Goal: Information Seeking & Learning: Learn about a topic

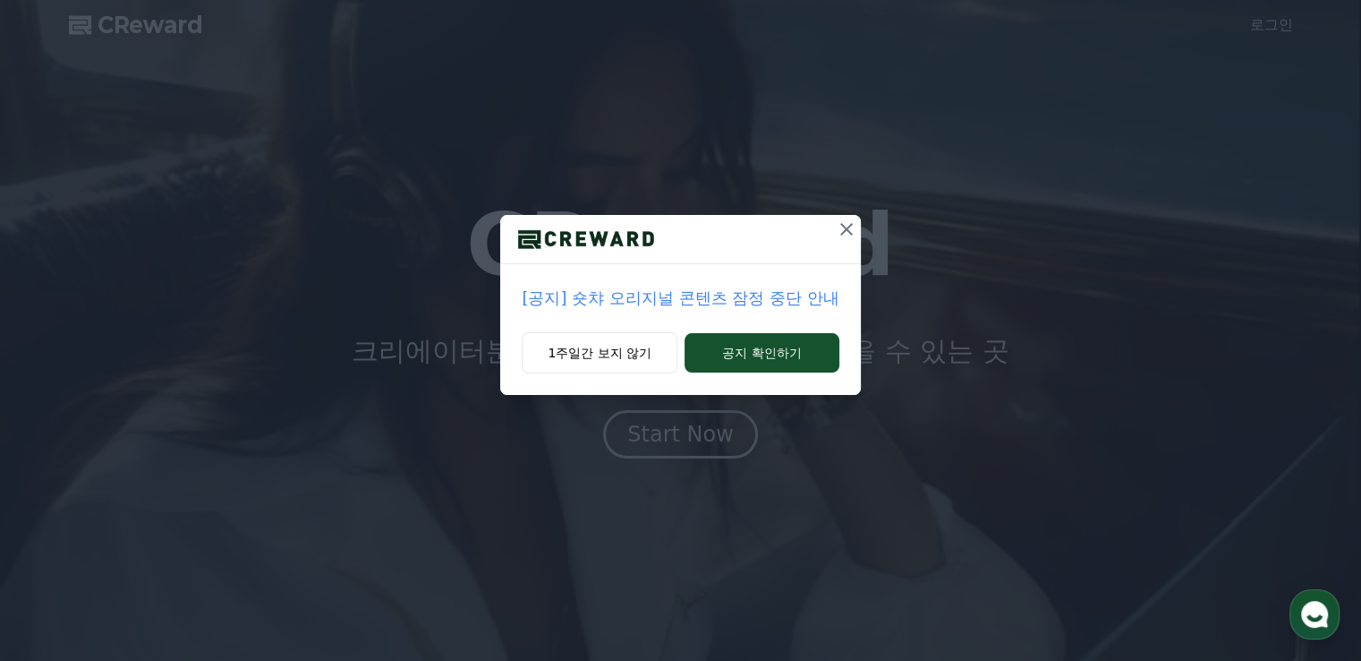
drag, startPoint x: 738, startPoint y: 359, endPoint x: 917, endPoint y: 259, distance: 204.4
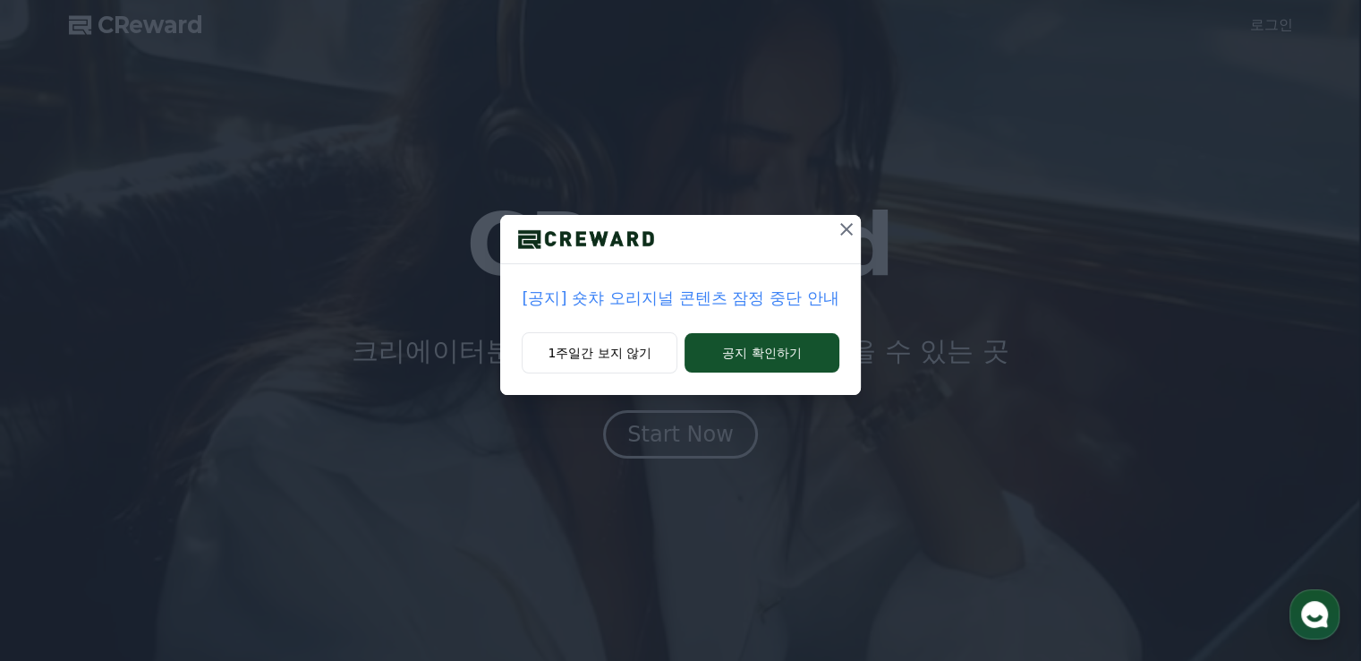
click at [942, 262] on div "[공지] 숏챠 오리지널 콘텐츠 잠정 중단 안내 1주일간 보지 않기 공지 확인하기" at bounding box center [680, 211] width 1361 height 423
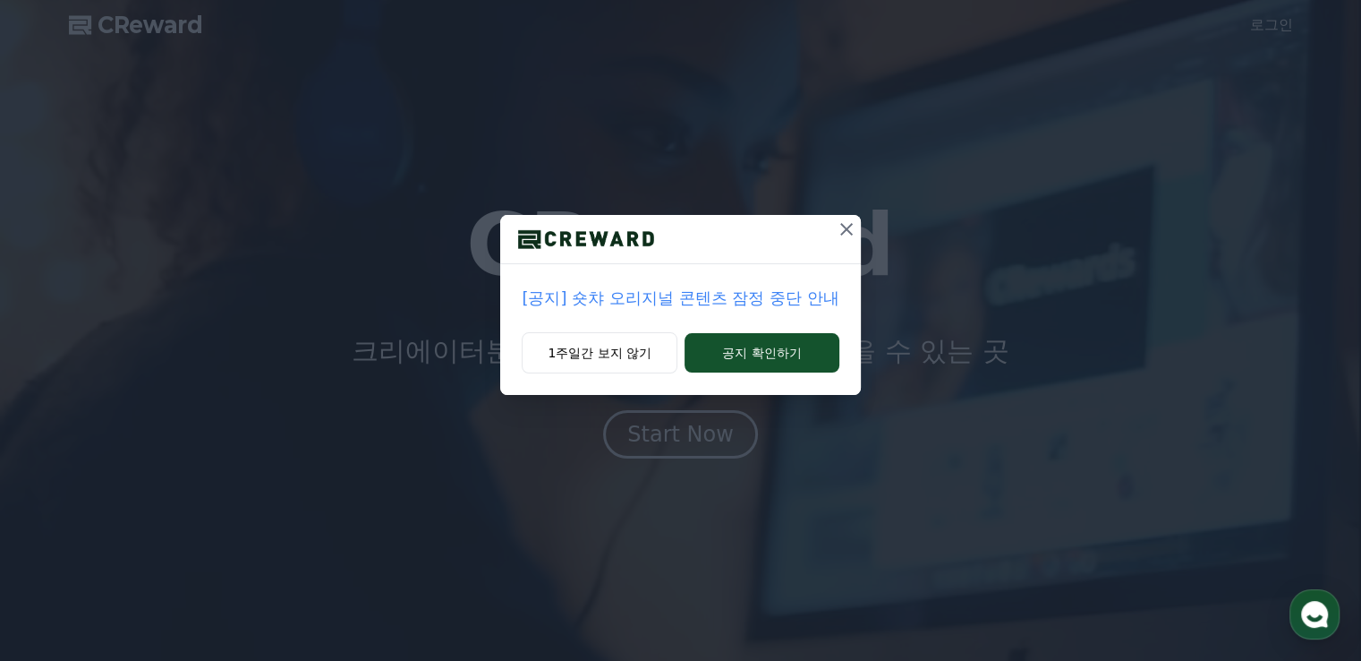
click at [849, 232] on icon at bounding box center [847, 229] width 13 height 13
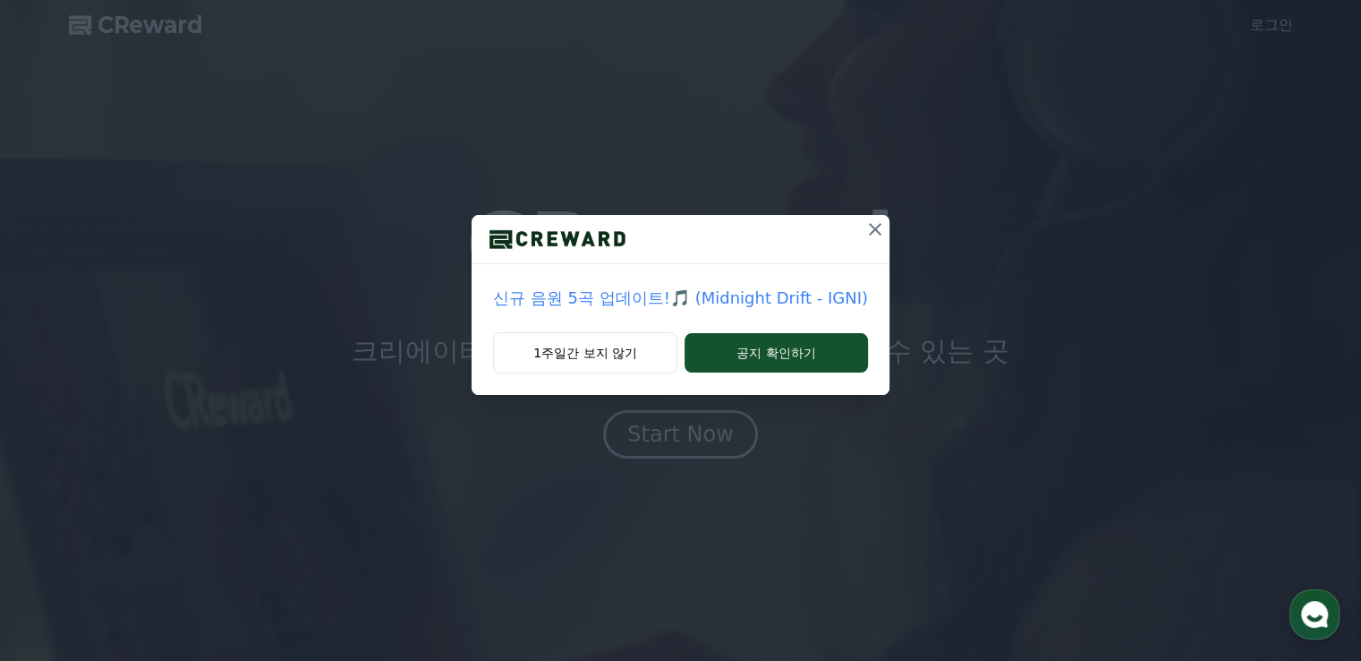
click at [866, 228] on icon at bounding box center [875, 228] width 21 height 21
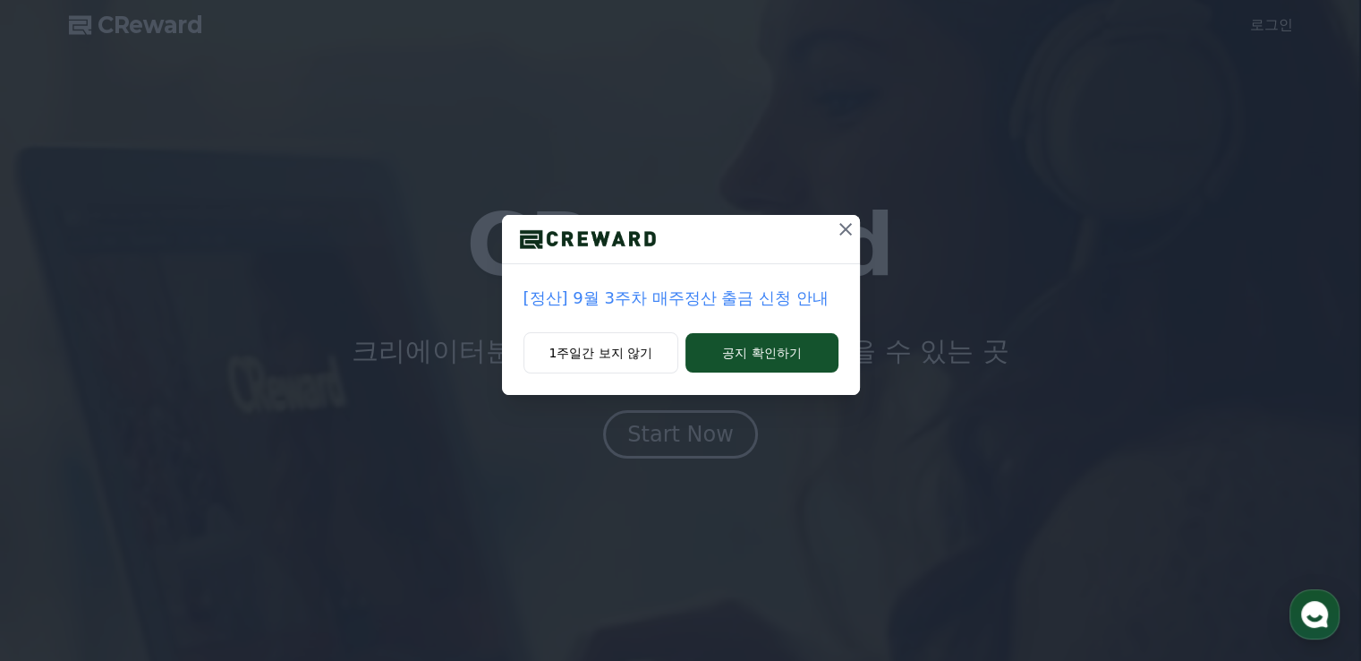
click at [858, 230] on button at bounding box center [846, 229] width 29 height 29
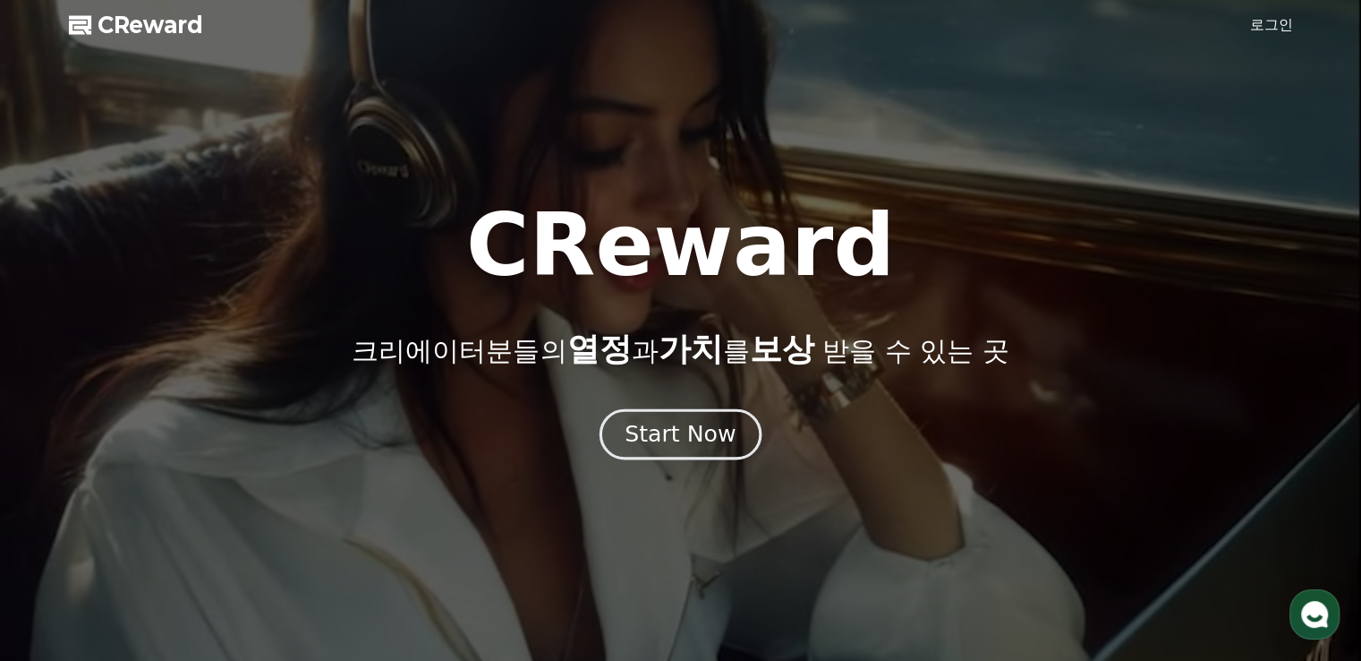
click at [707, 445] on div "Start Now" at bounding box center [680, 434] width 111 height 30
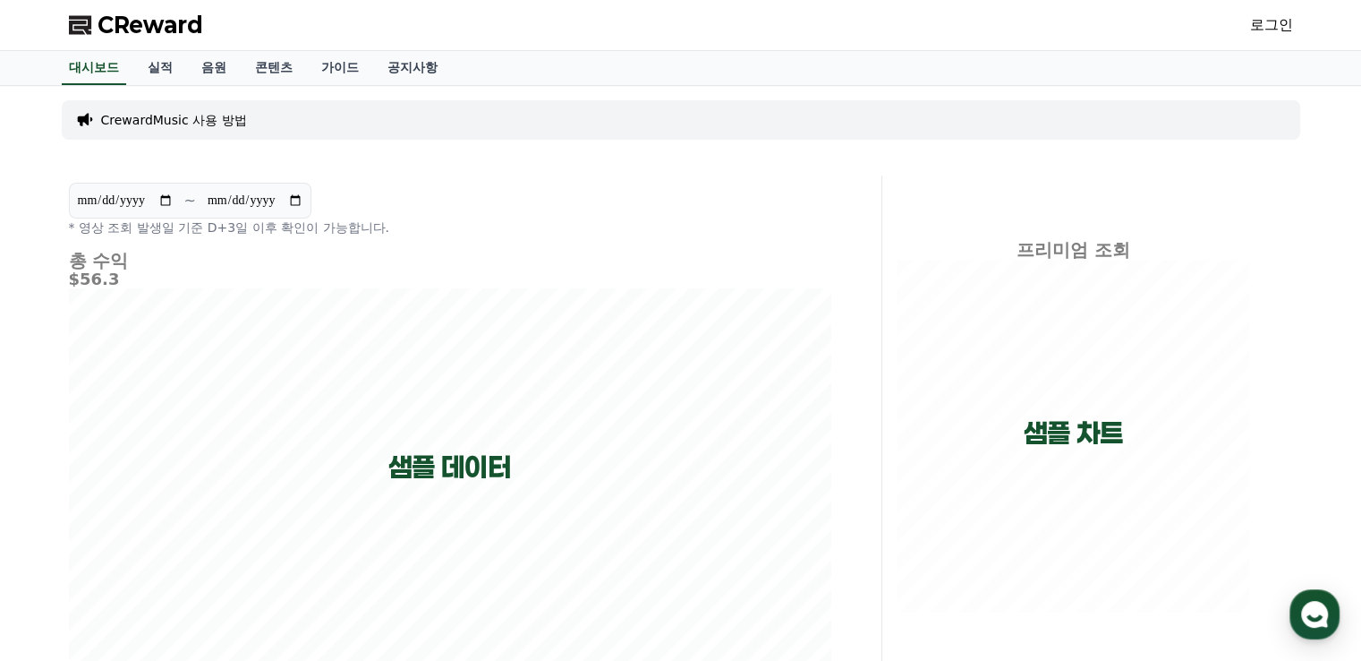
click at [1253, 21] on link "로그인" at bounding box center [1271, 24] width 43 height 21
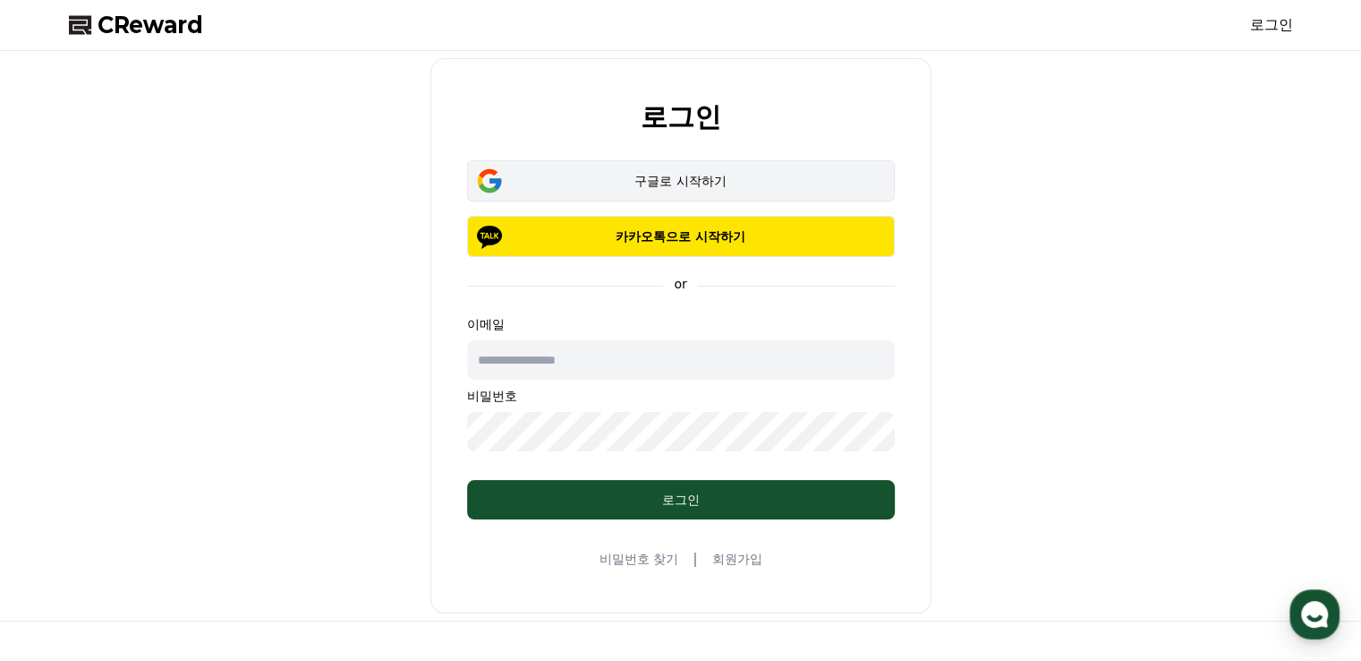
click at [668, 180] on div "구글로 시작하기" at bounding box center [681, 181] width 376 height 18
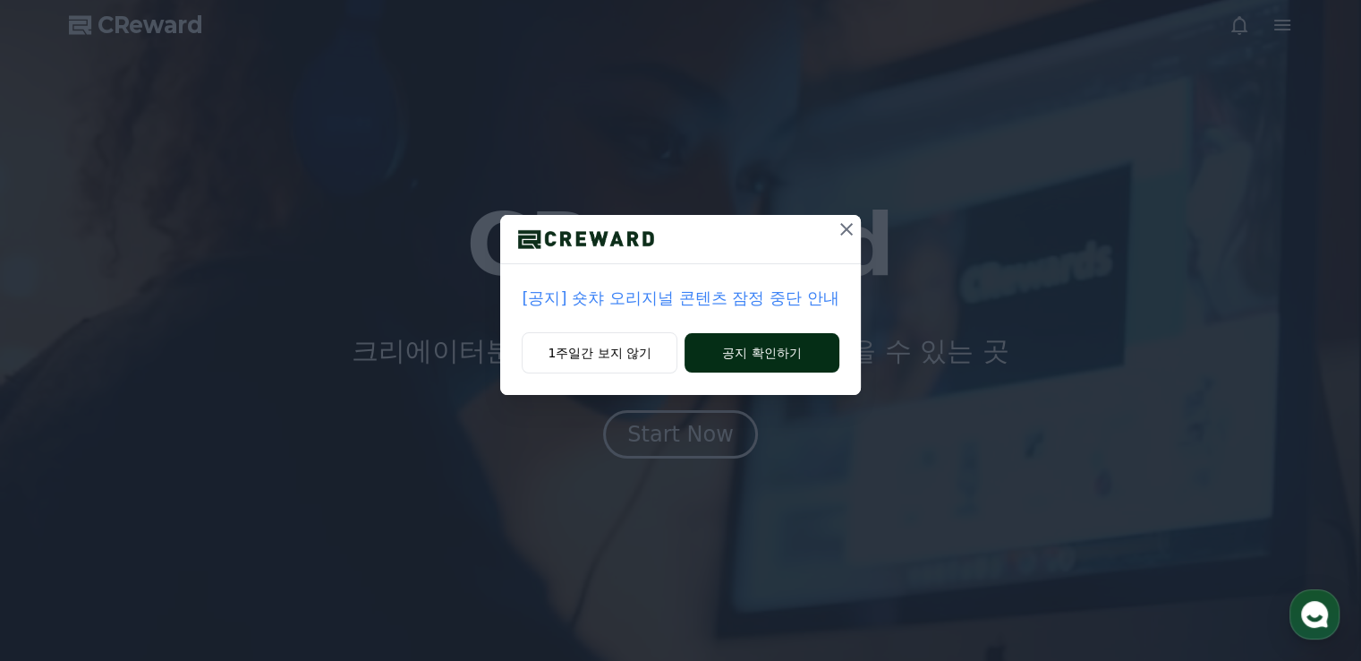
click at [738, 355] on button "공지 확인하기" at bounding box center [762, 352] width 155 height 39
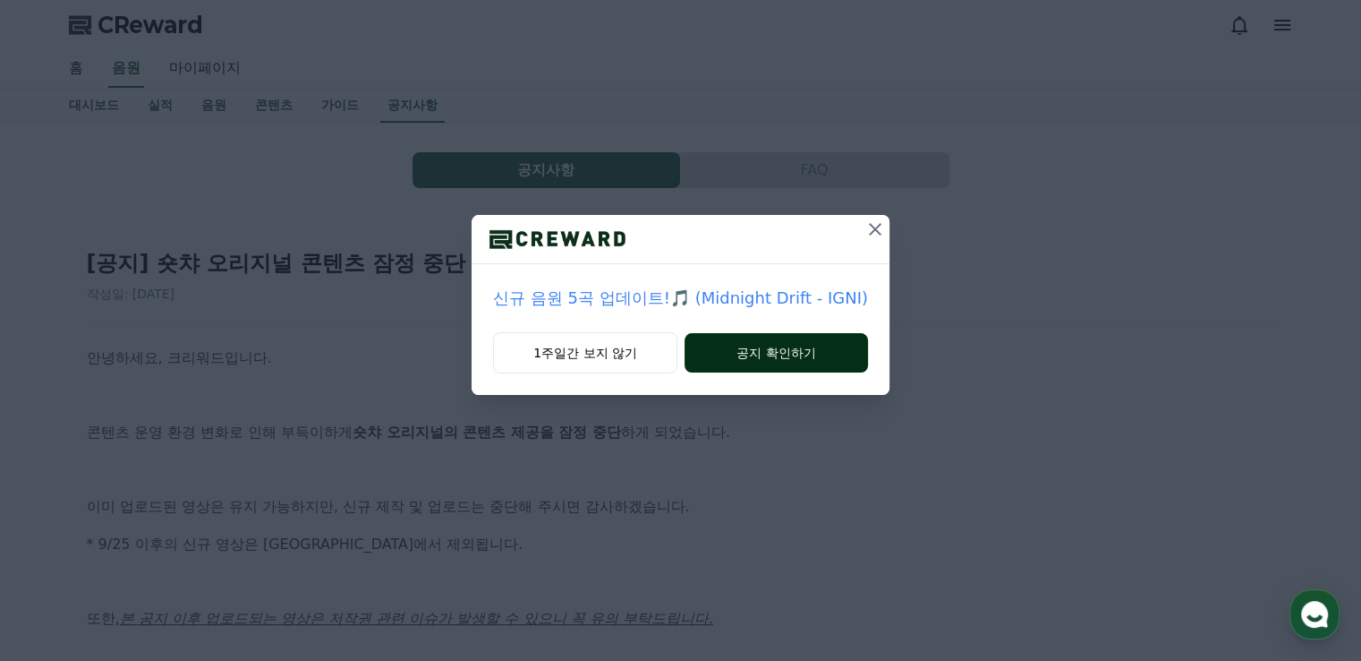
click at [774, 348] on button "공지 확인하기" at bounding box center [777, 352] width 184 height 39
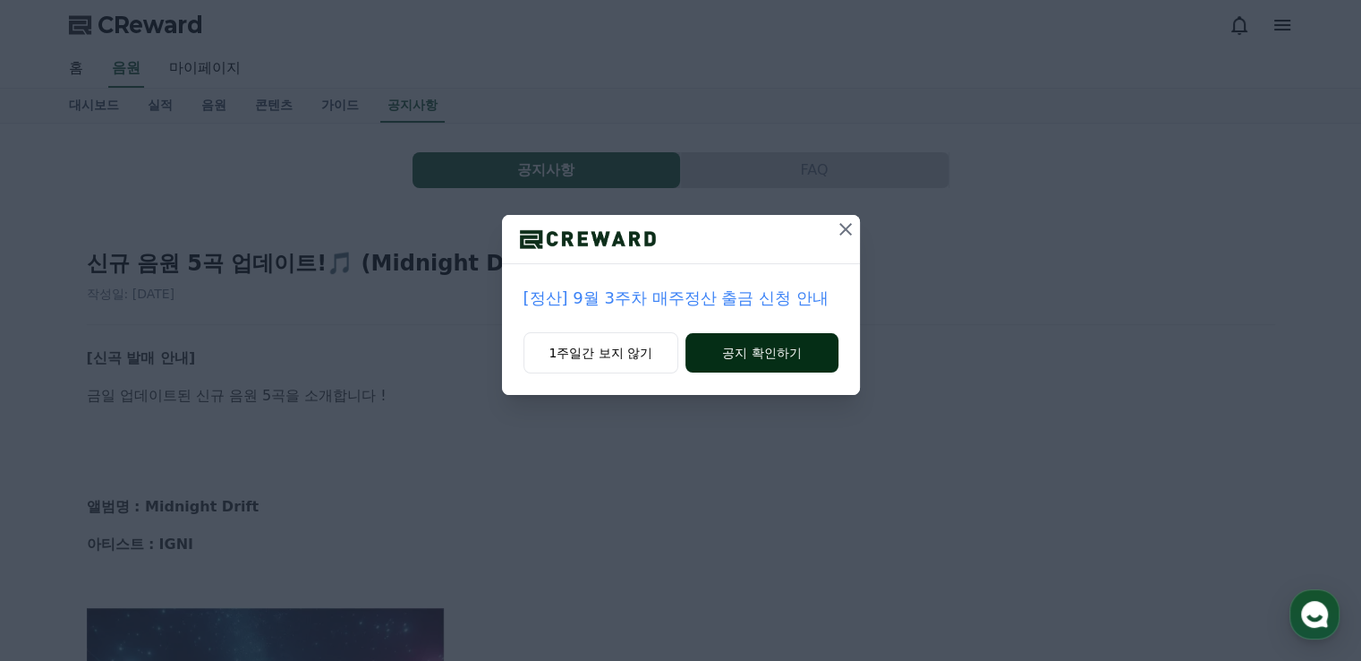
click at [765, 350] on button "공지 확인하기" at bounding box center [762, 352] width 152 height 39
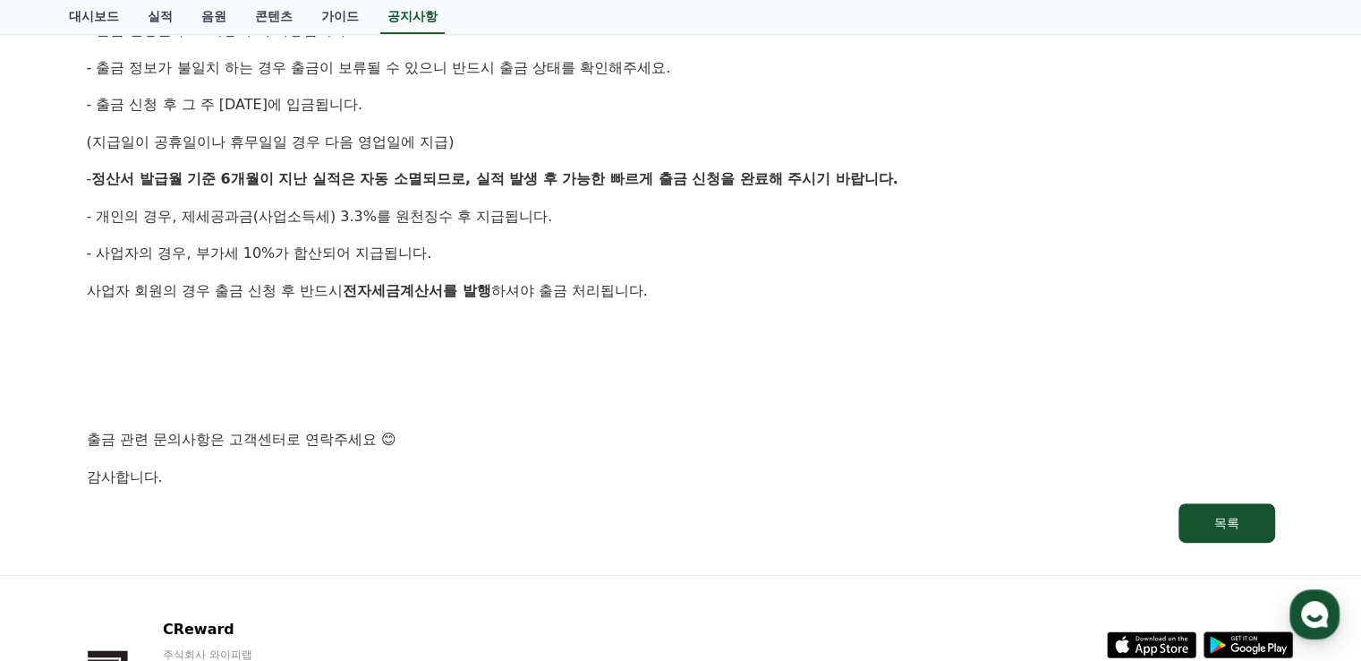
scroll to position [895, 0]
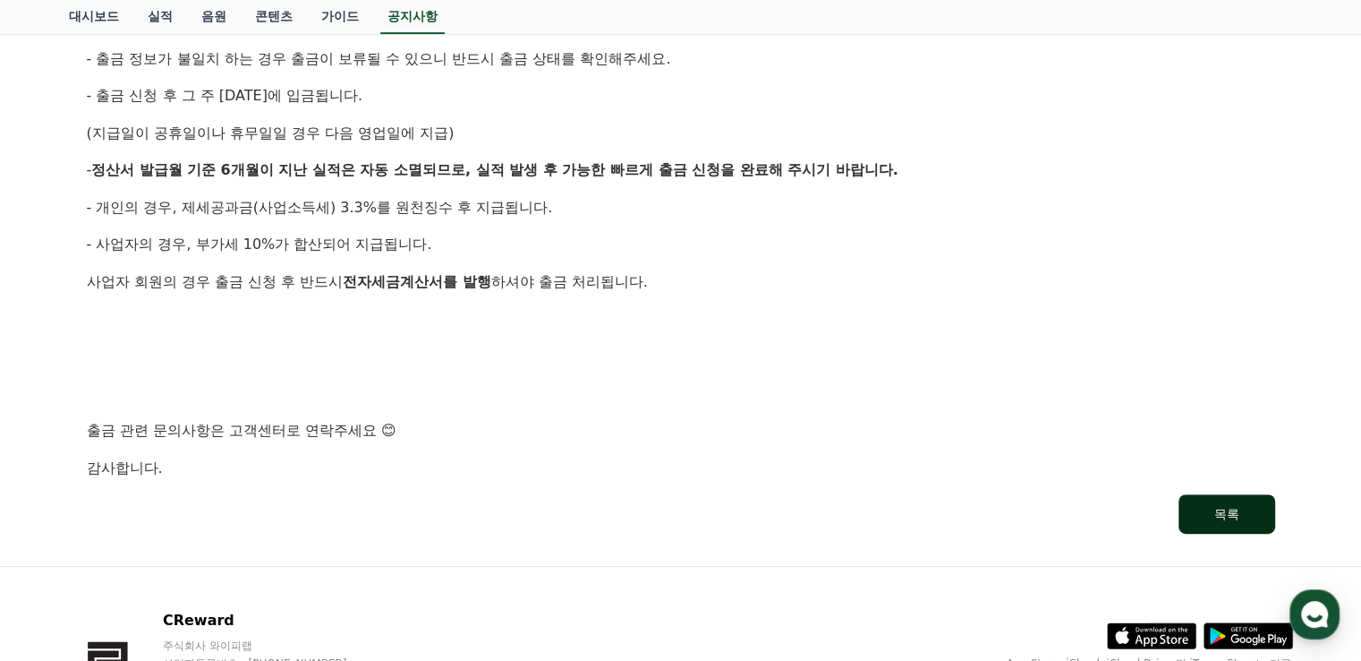
click at [1208, 508] on button "목록" at bounding box center [1227, 513] width 97 height 39
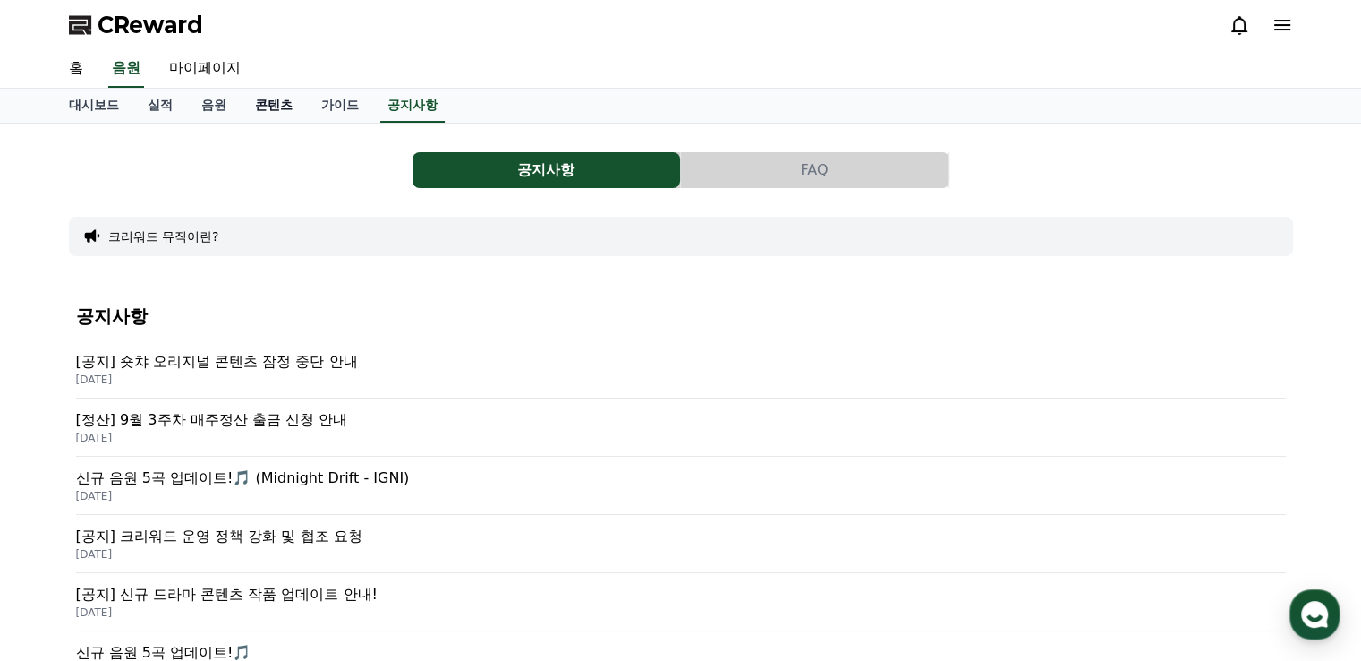
click at [288, 103] on link "콘텐츠" at bounding box center [274, 106] width 66 height 34
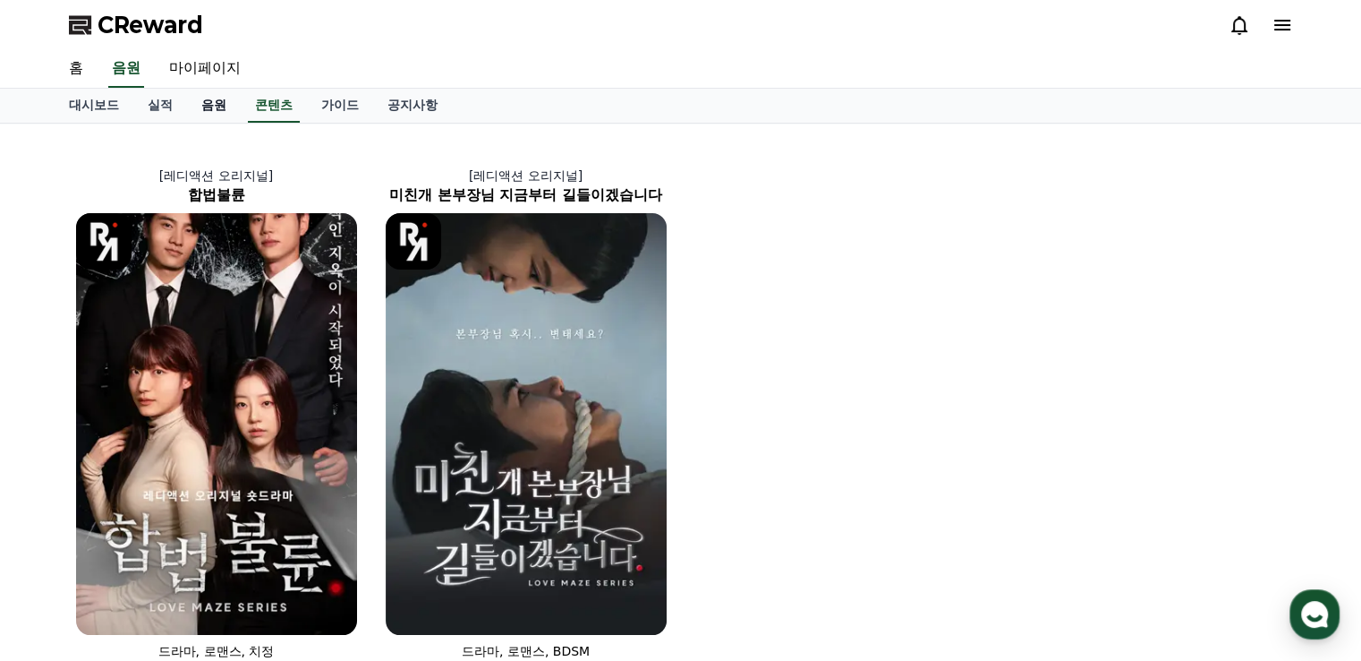
click at [212, 107] on link "음원" at bounding box center [214, 106] width 54 height 34
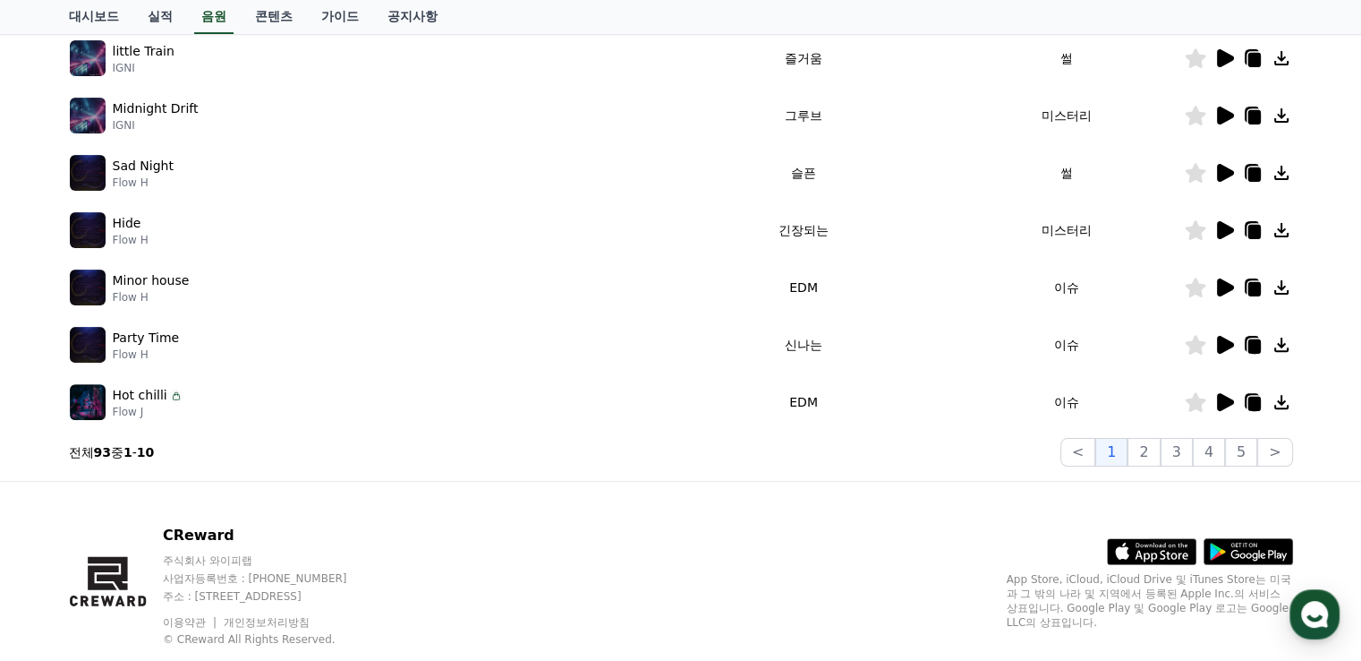
scroll to position [551, 0]
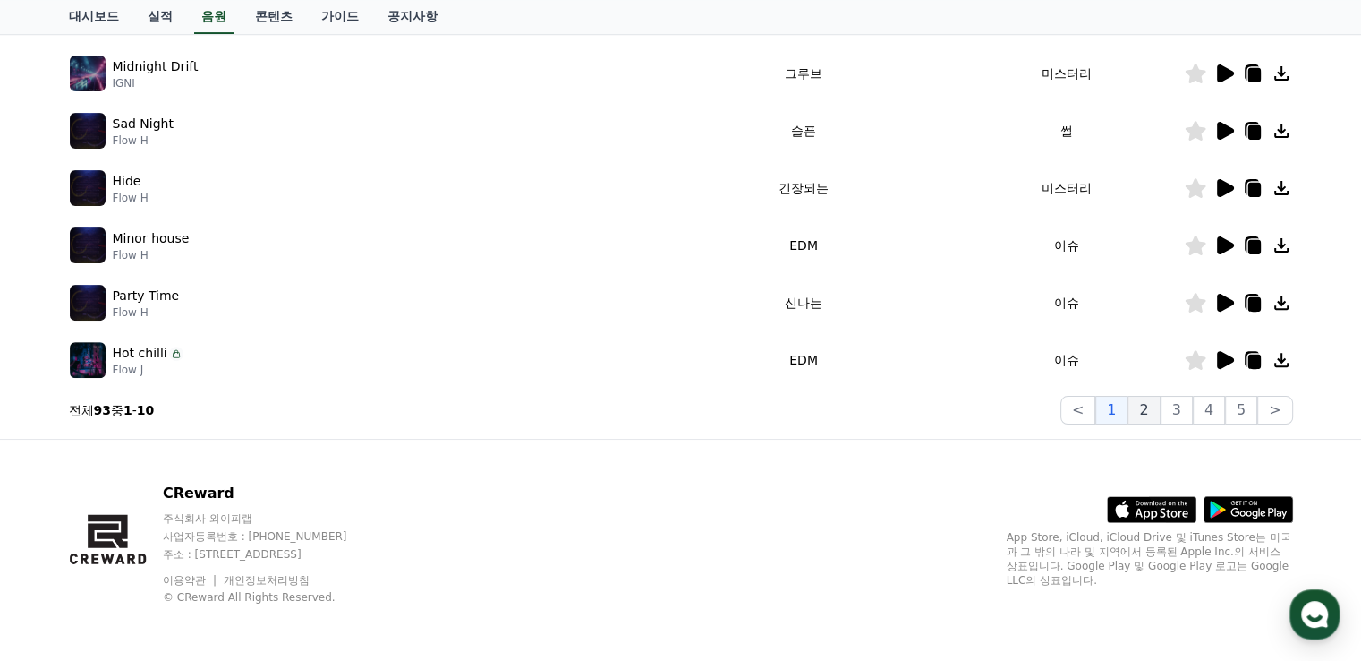
click at [1148, 413] on button "2" at bounding box center [1144, 410] width 32 height 29
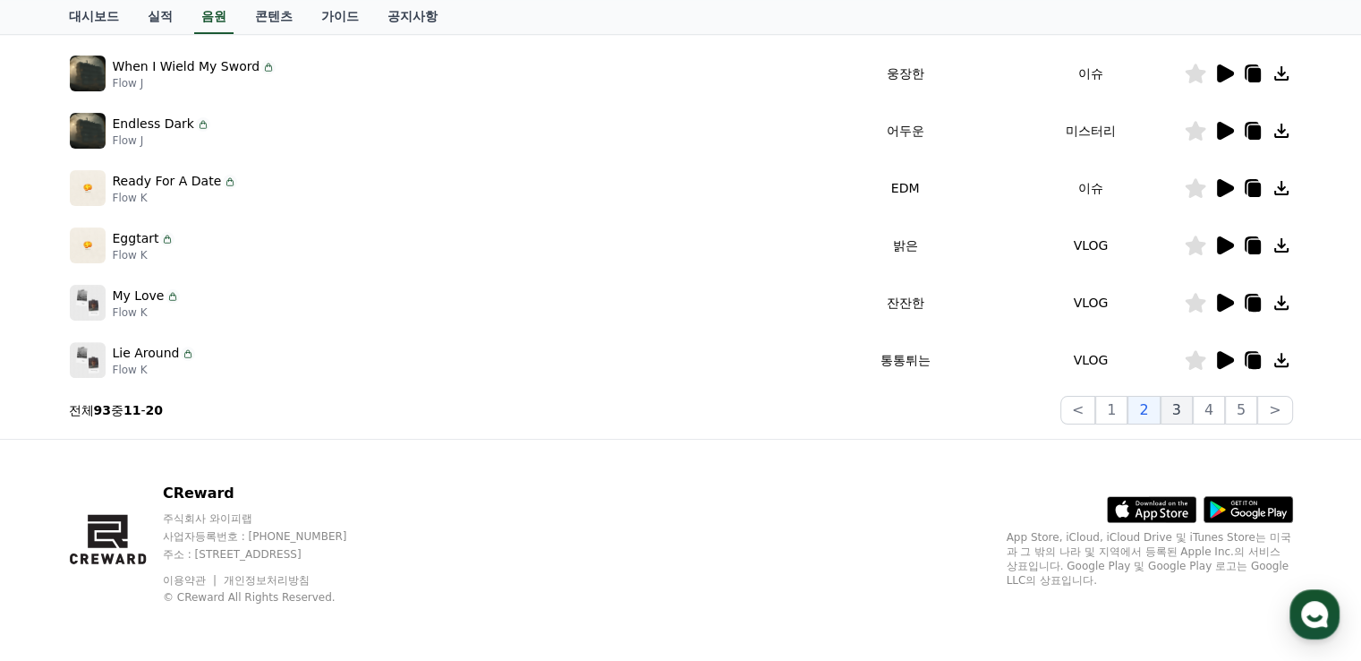
click at [1185, 408] on button "3" at bounding box center [1177, 410] width 32 height 29
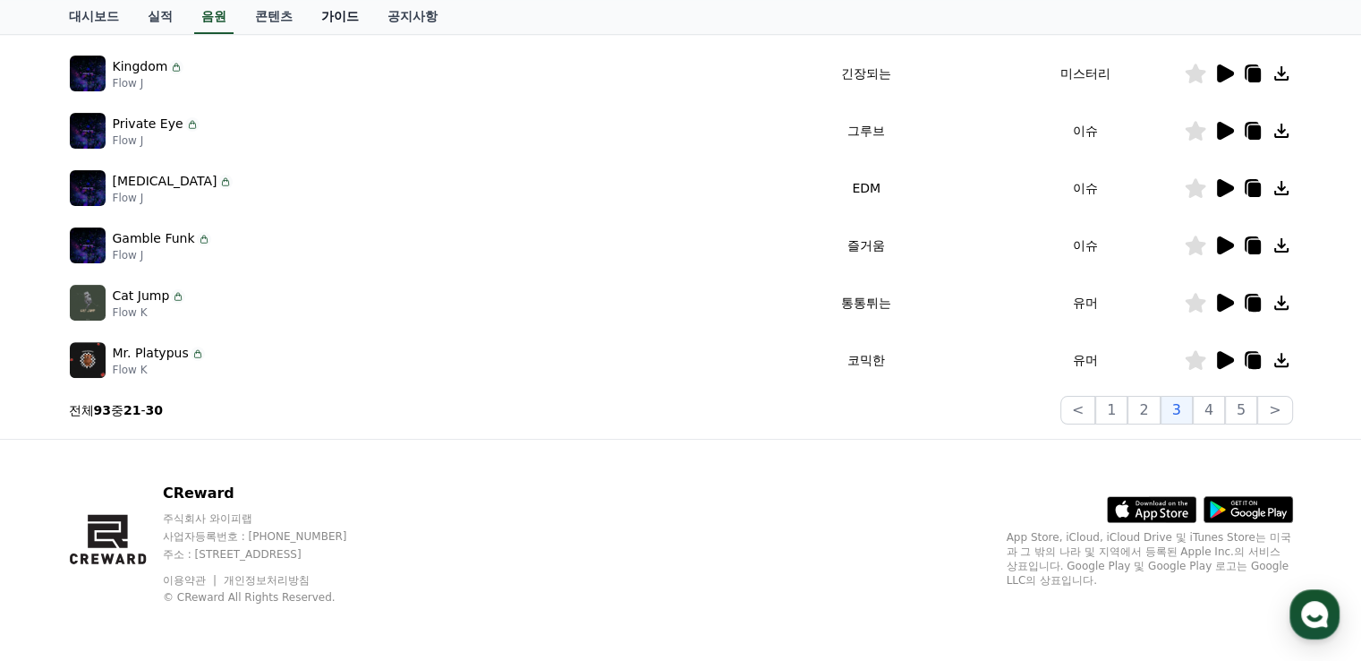
click at [347, 17] on link "가이드" at bounding box center [340, 17] width 66 height 34
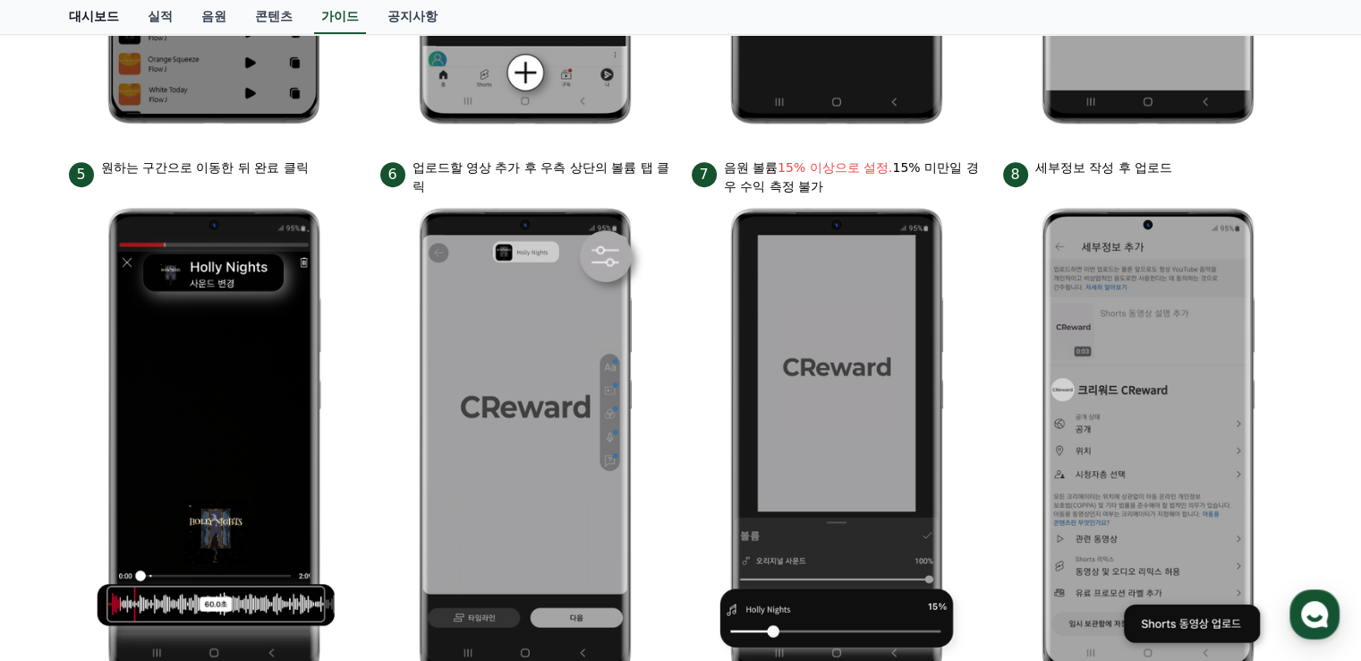
scroll to position [725, 0]
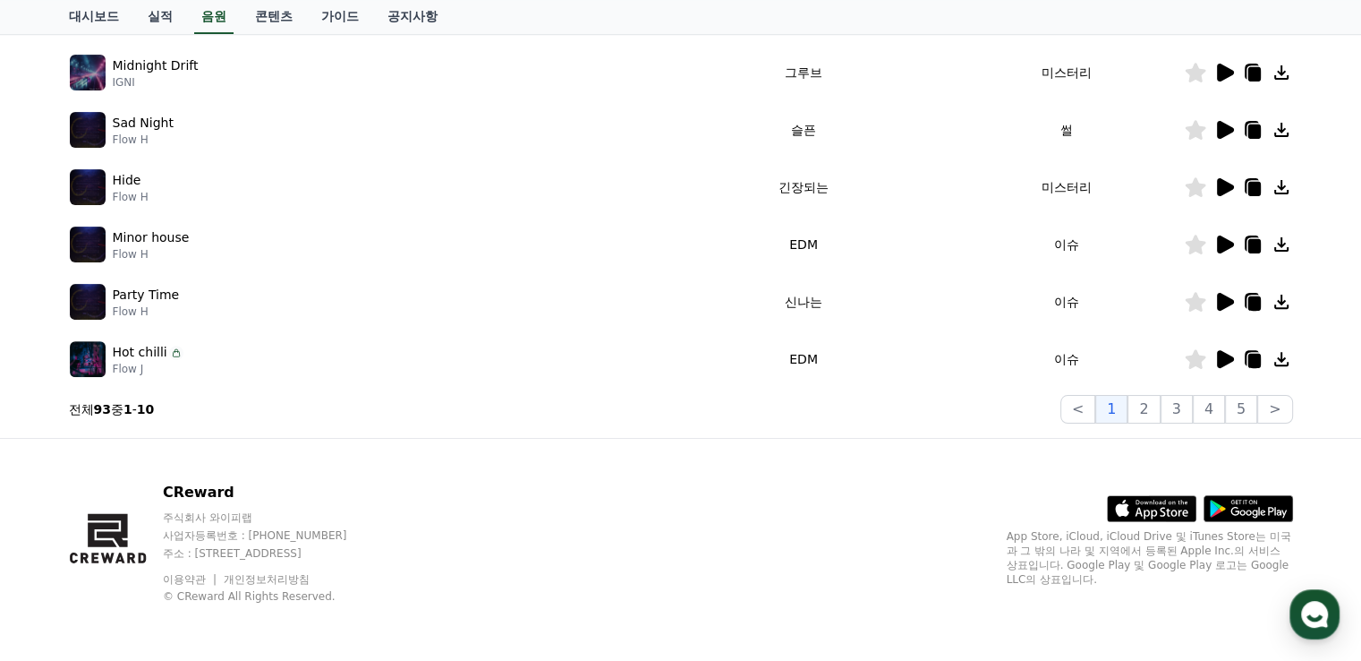
scroll to position [551, 0]
